Goal: Task Accomplishment & Management: Use online tool/utility

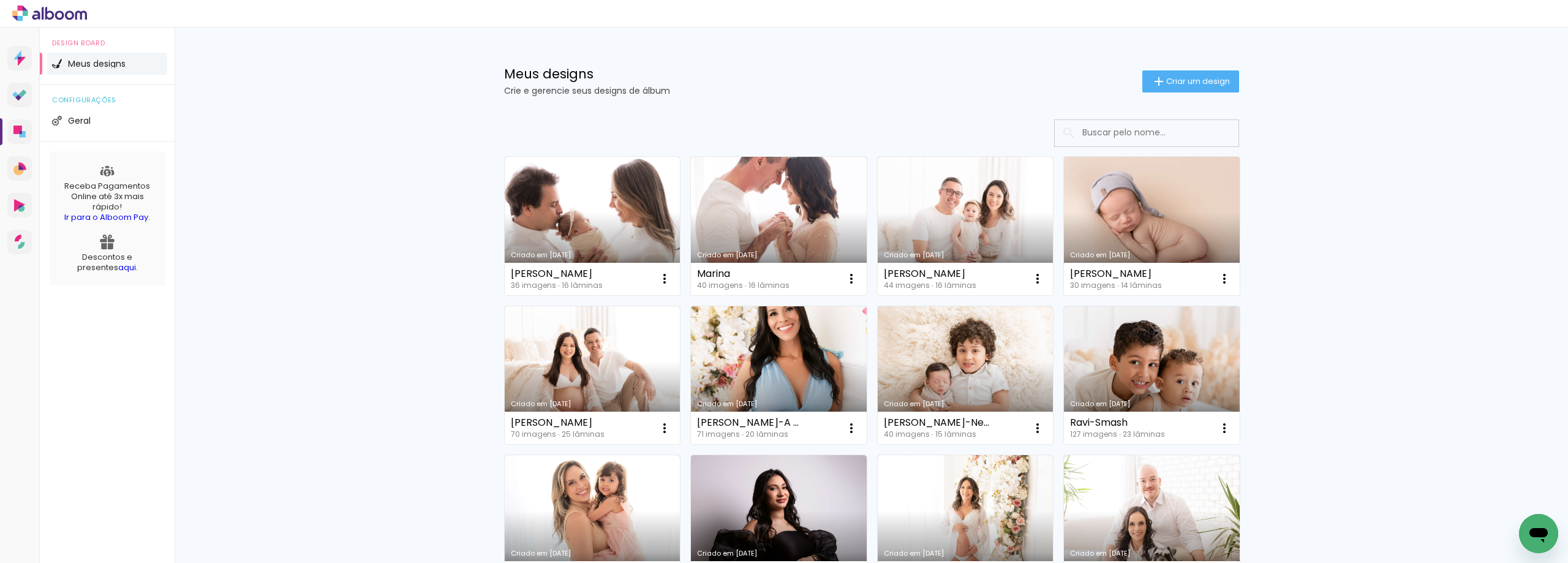
click at [747, 374] on link "Criado em [DATE]" at bounding box center [778, 376] width 176 height 138
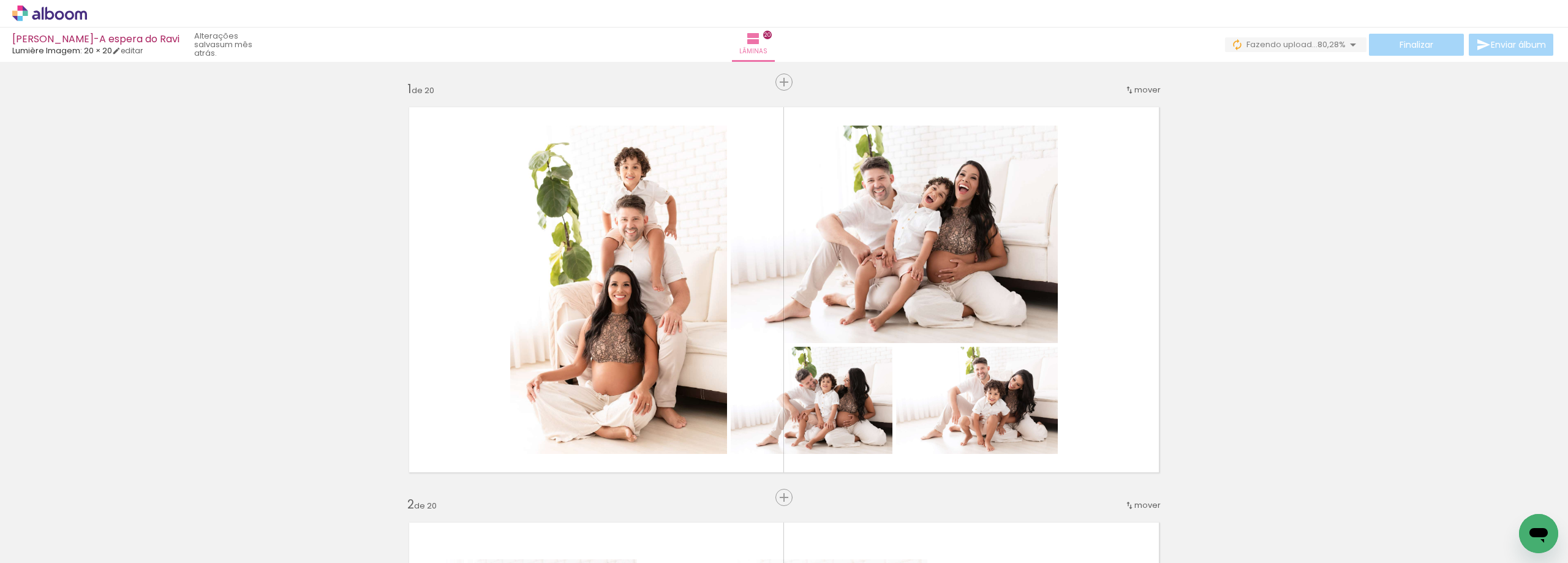
scroll to position [5272, 0]
